Goal: Task Accomplishment & Management: Use online tool/utility

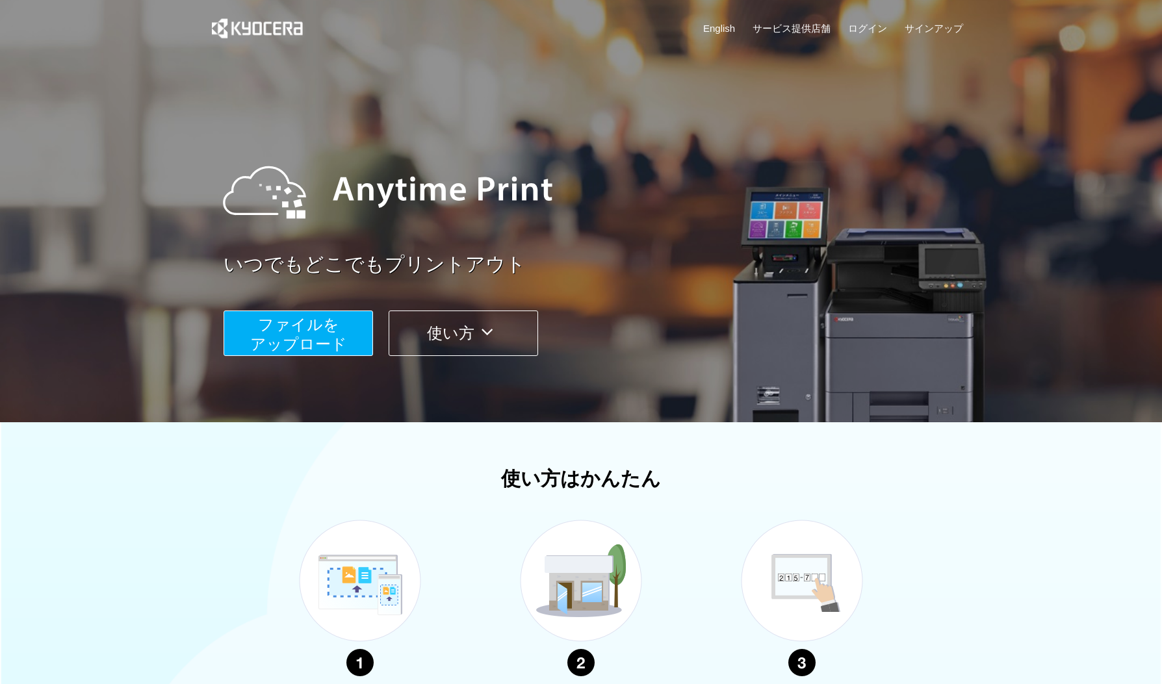
click at [267, 333] on button "ファイルを ​​アップロード" at bounding box center [297, 333] width 149 height 45
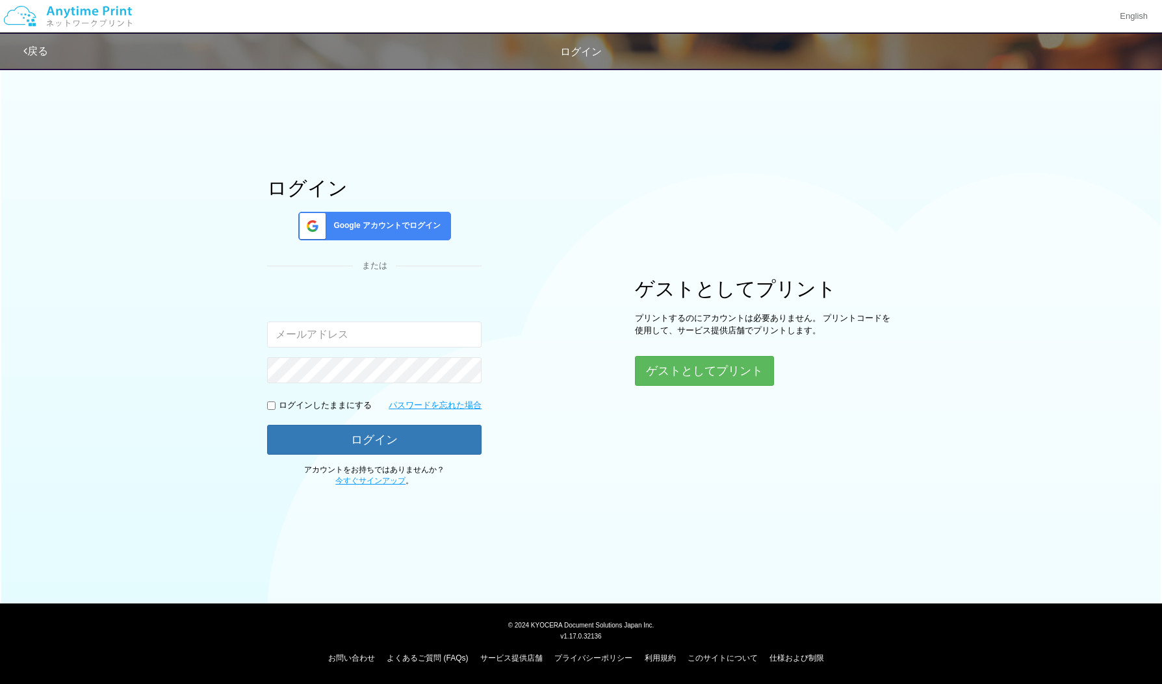
click at [399, 223] on span "Google アカウントでログイン" at bounding box center [384, 225] width 112 height 11
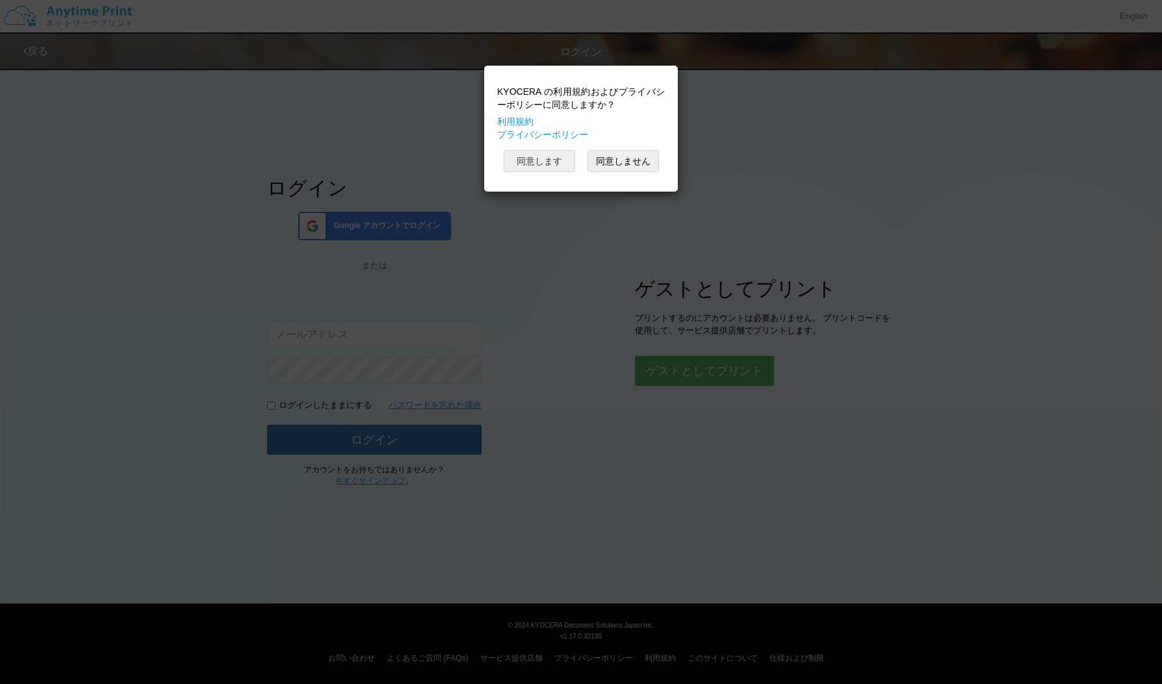
click at [559, 165] on button "同意します" at bounding box center [539, 161] width 71 height 22
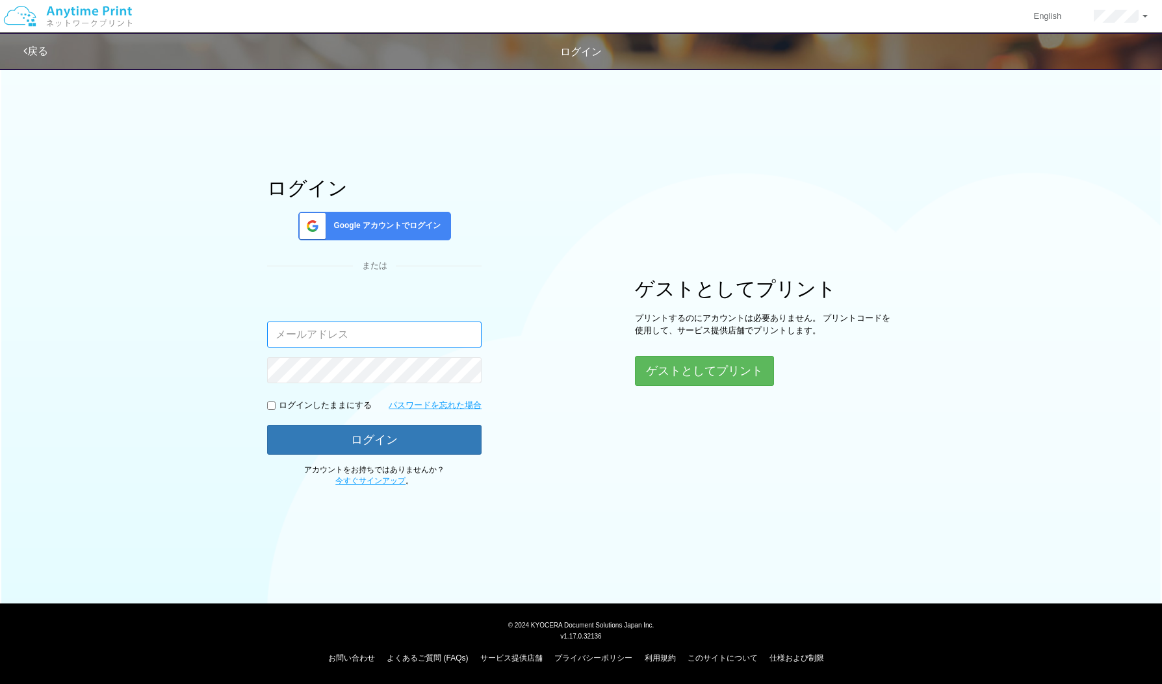
click at [342, 346] on input "email" at bounding box center [374, 335] width 214 height 26
type input "[PERSON_NAME][DOMAIN_NAME][EMAIL_ADDRESS][DOMAIN_NAME]"
click at [524, 430] on body "English アカウント設定 ログアウト 戻る ログイン ログイン Google アカウントでログイン" at bounding box center [581, 342] width 1162 height 684
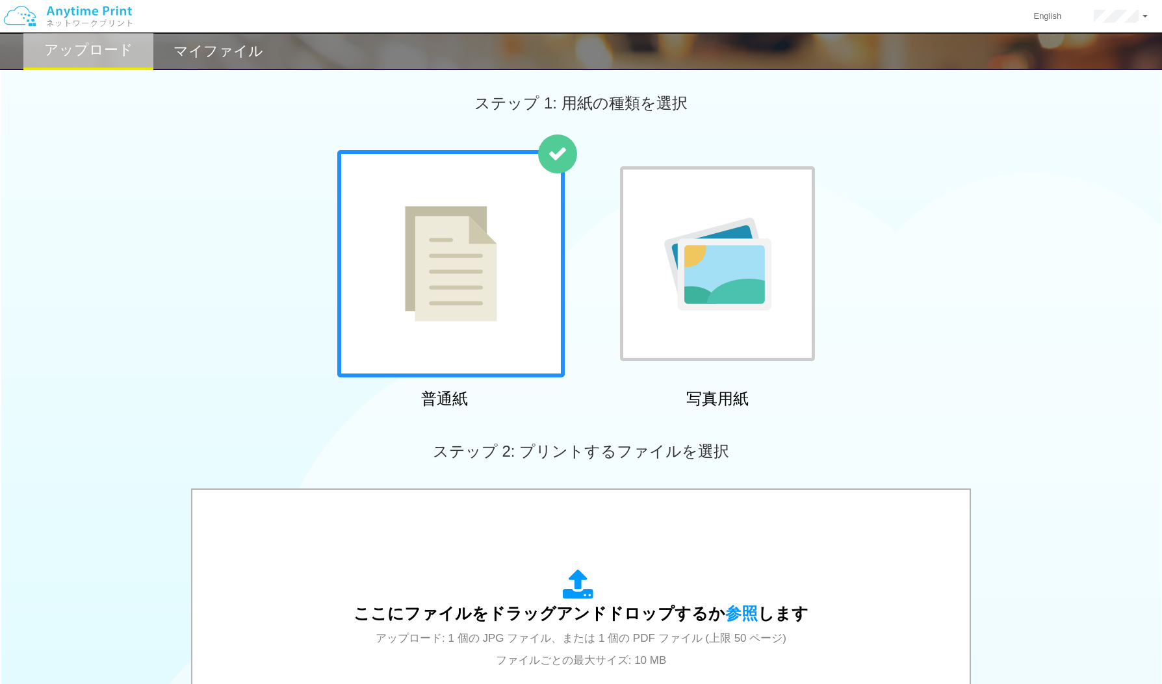
scroll to position [5, 0]
click at [532, 197] on div at bounding box center [450, 262] width 227 height 227
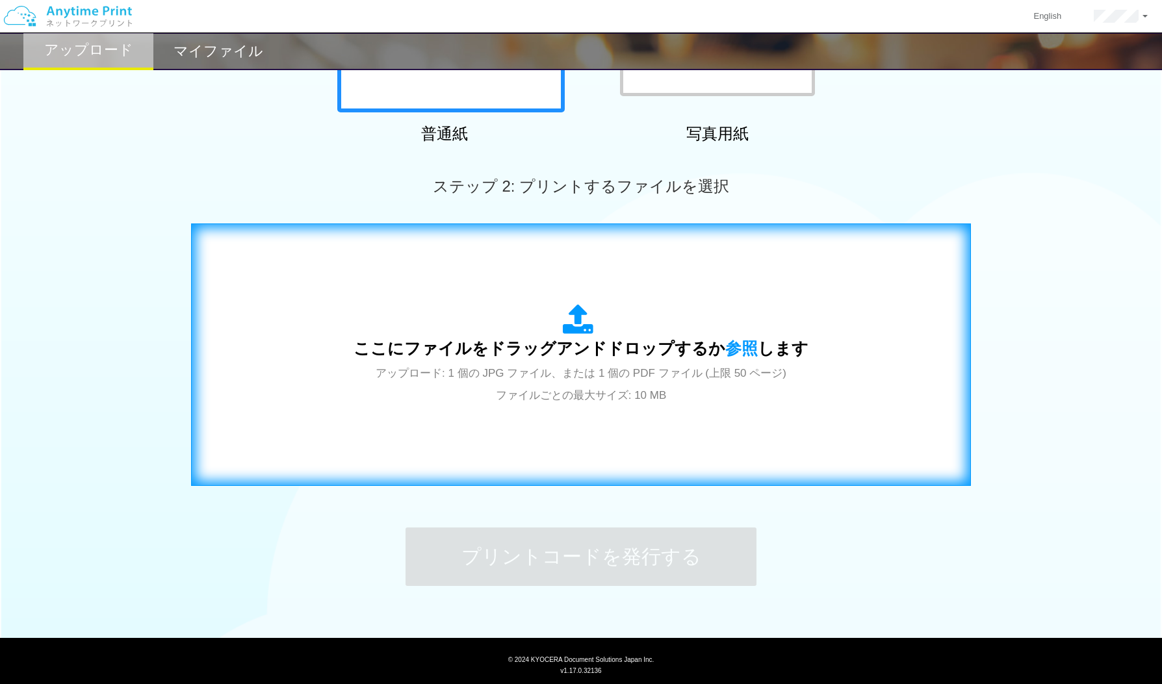
scroll to position [304, 0]
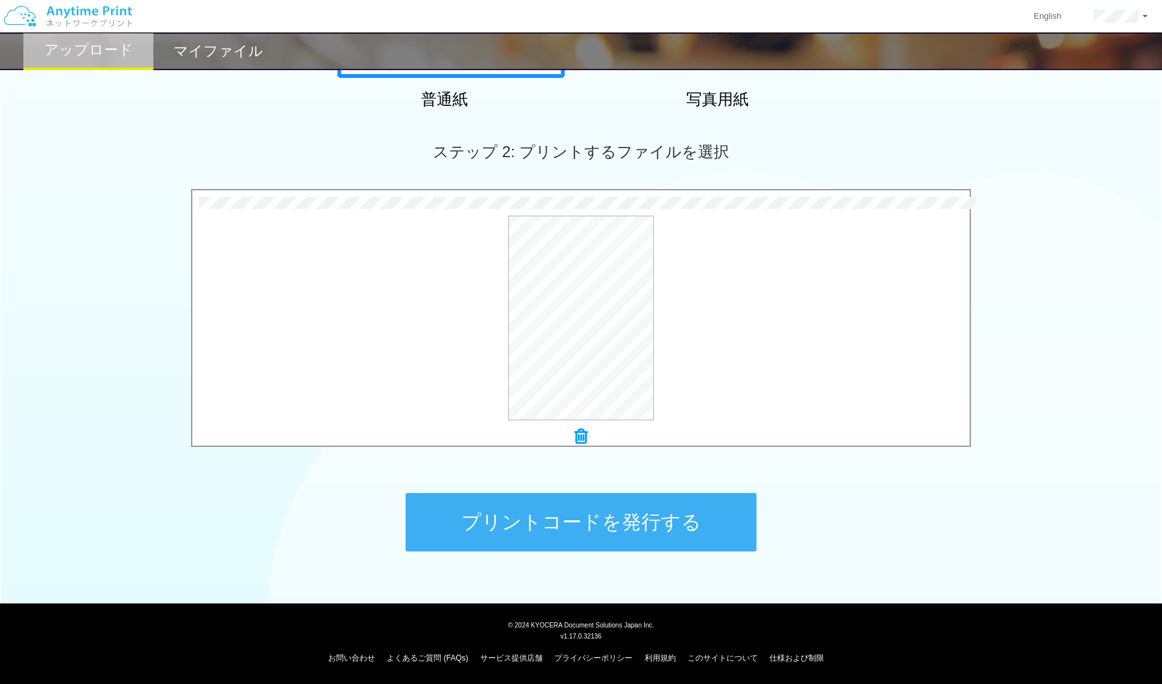
click at [400, 293] on div "プレビュー" at bounding box center [580, 318] width 777 height 205
click at [600, 315] on button "プレビュー" at bounding box center [586, 318] width 61 height 21
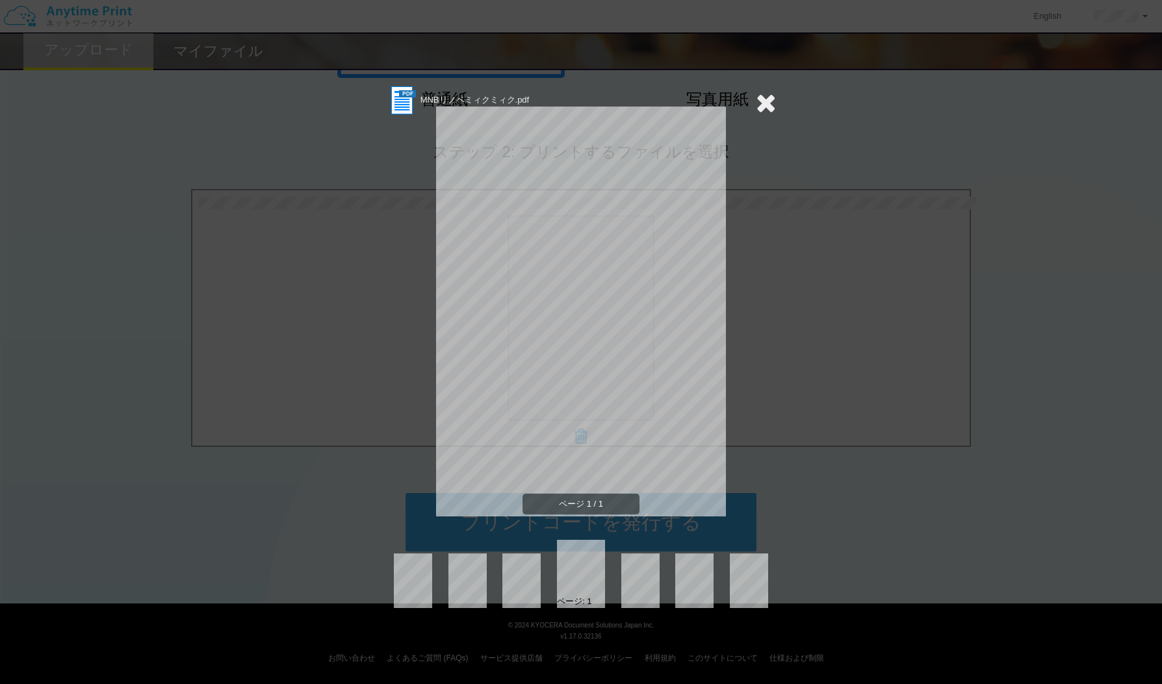
click at [763, 101] on icon at bounding box center [766, 103] width 20 height 26
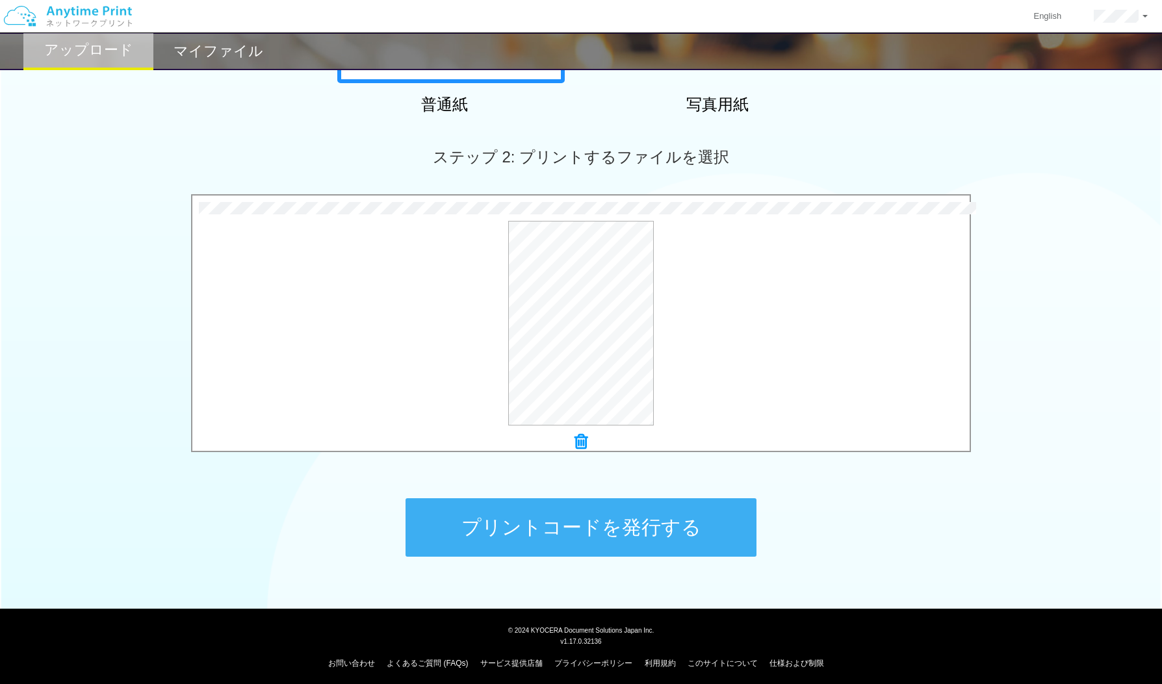
scroll to position [295, 0]
